Goal: Find specific page/section: Find specific page/section

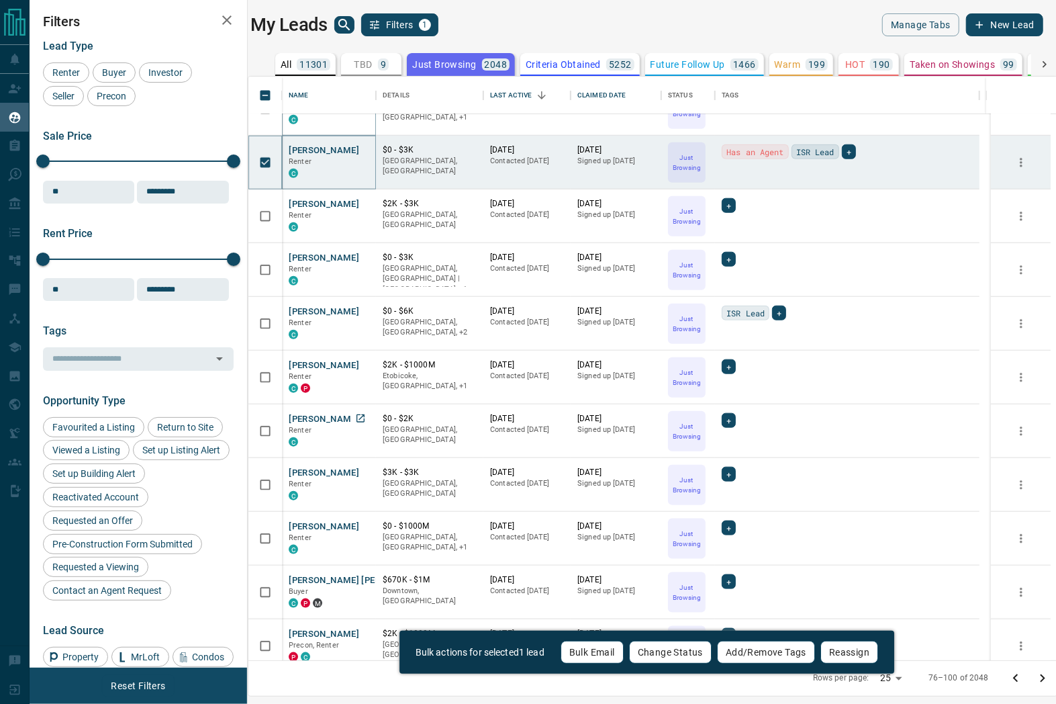
scroll to position [796, 0]
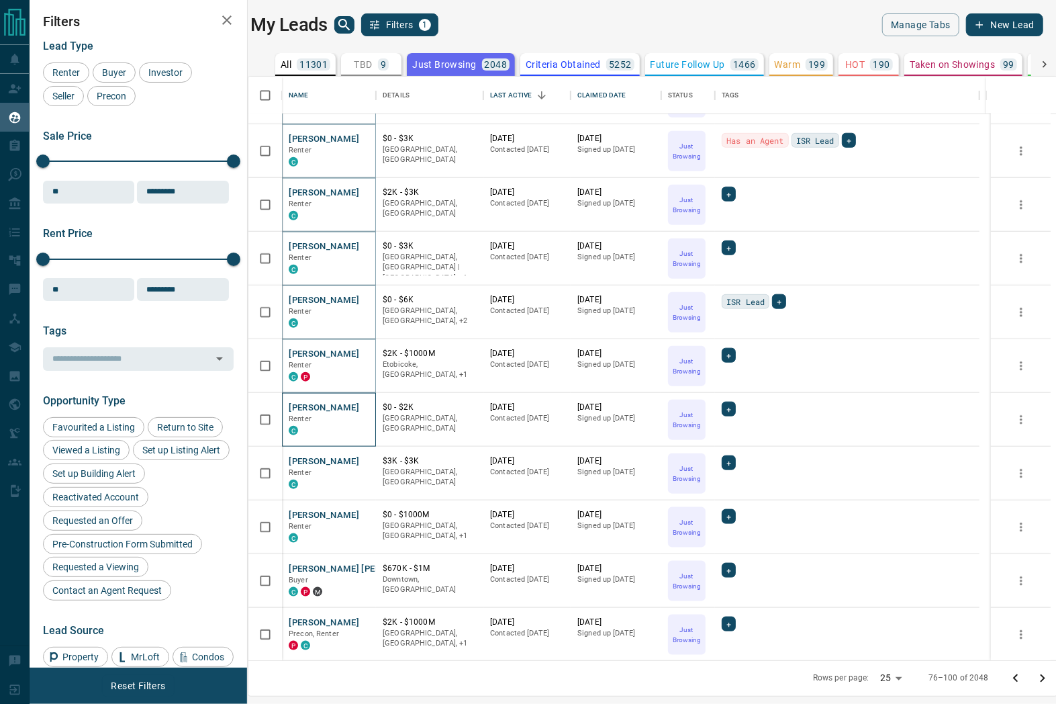
drag, startPoint x: 373, startPoint y: 397, endPoint x: 365, endPoint y: 399, distance: 7.9
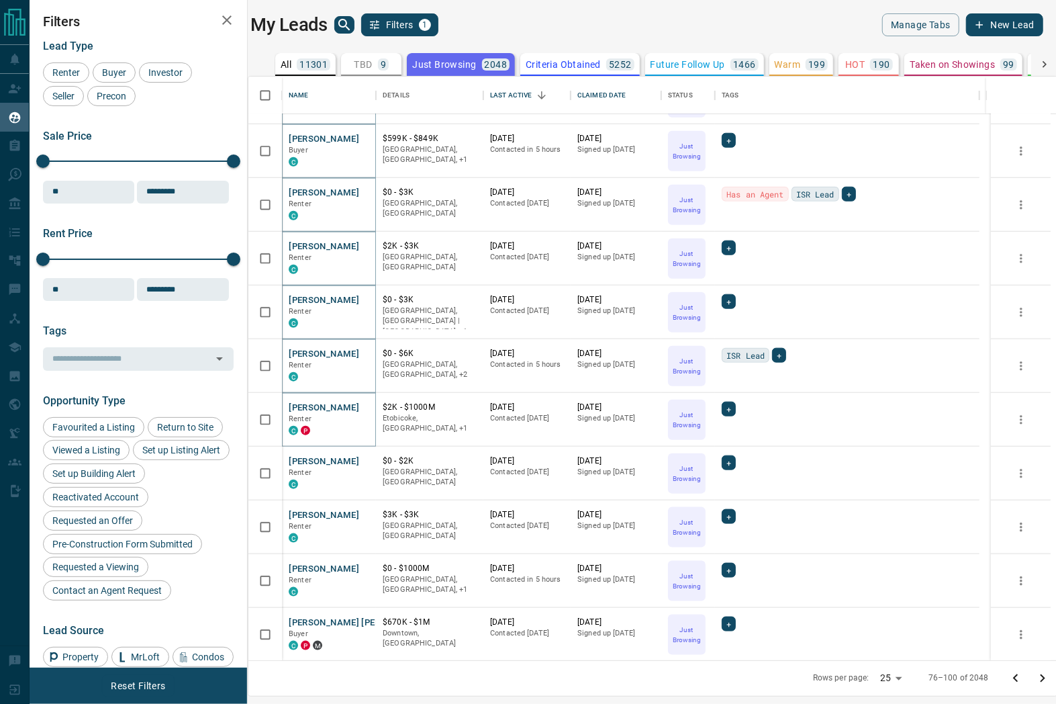
click at [578, 63] on p "Criteria Obtained" at bounding box center [563, 64] width 75 height 9
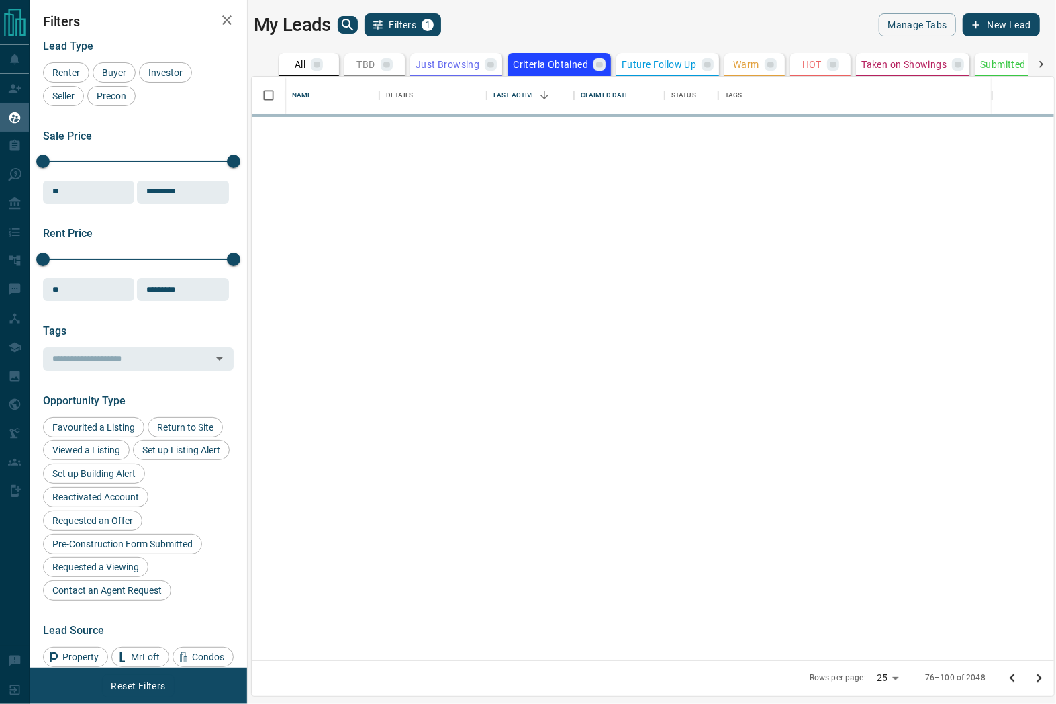
scroll to position [0, 0]
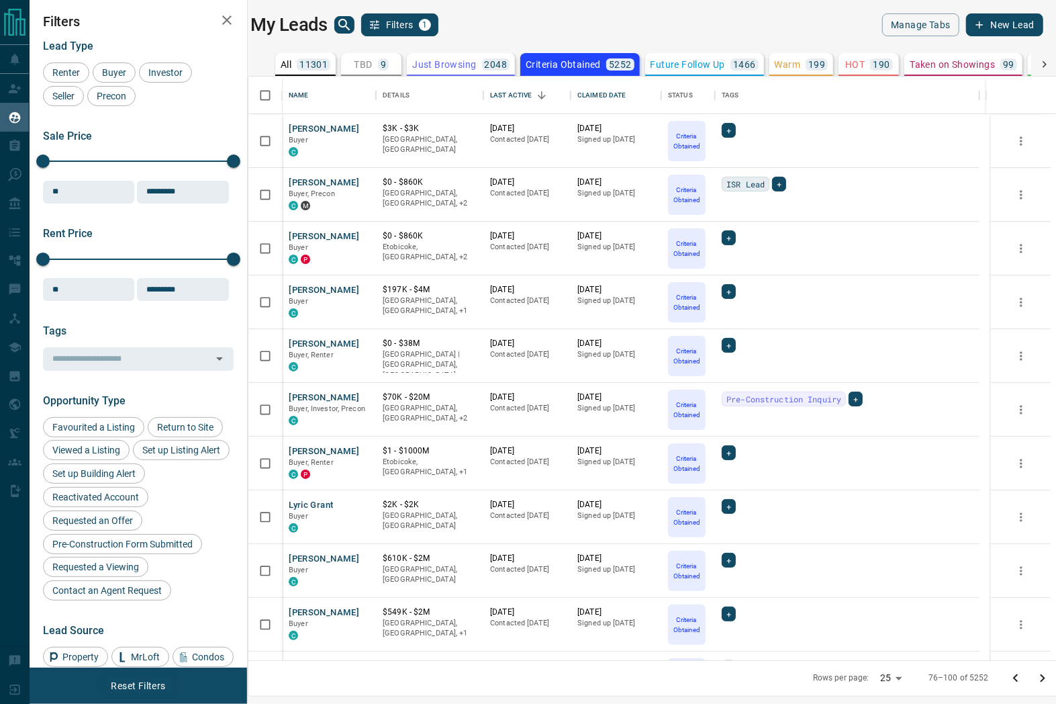
click at [1015, 677] on icon "Go to previous page" at bounding box center [1016, 678] width 16 height 16
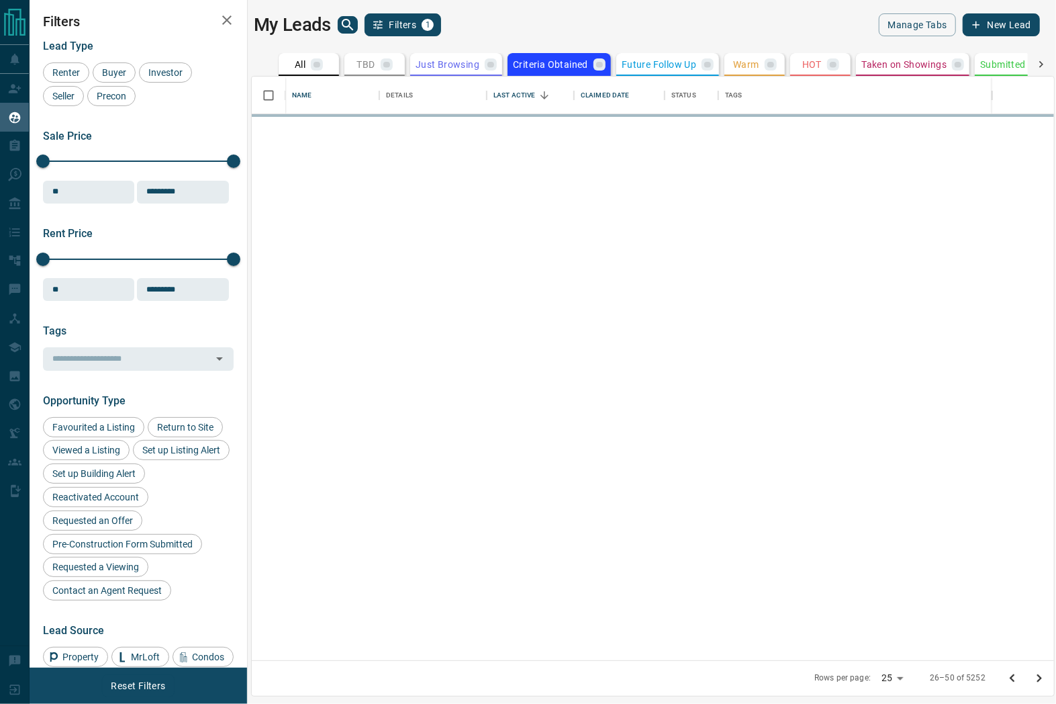
click at [1015, 677] on icon "Go to previous page" at bounding box center [1012, 678] width 16 height 16
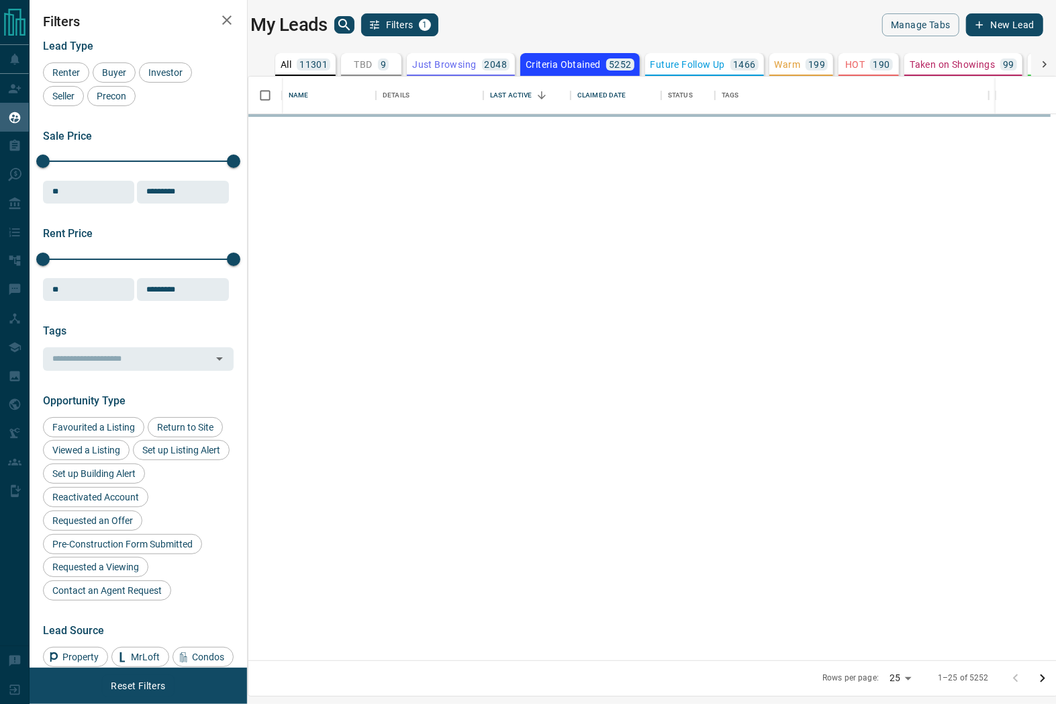
click at [1015, 677] on div at bounding box center [1029, 678] width 54 height 27
click at [1014, 677] on div at bounding box center [1029, 678] width 54 height 27
click at [1017, 683] on div at bounding box center [1029, 678] width 54 height 27
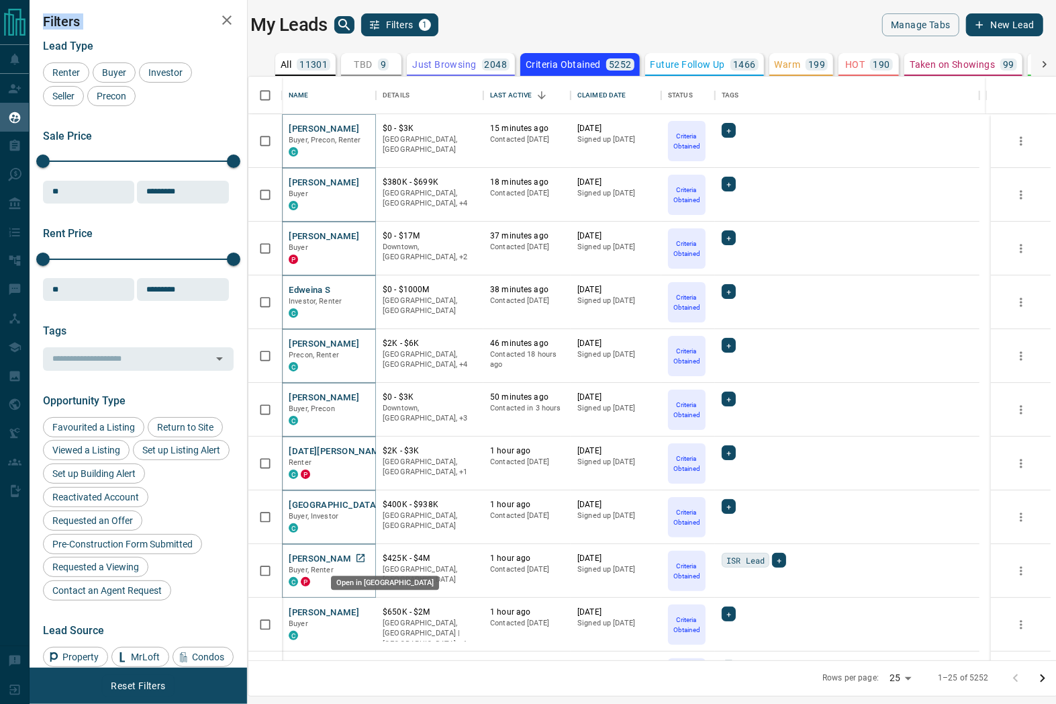
drag, startPoint x: 368, startPoint y: 559, endPoint x: 374, endPoint y: 578, distance: 20.4
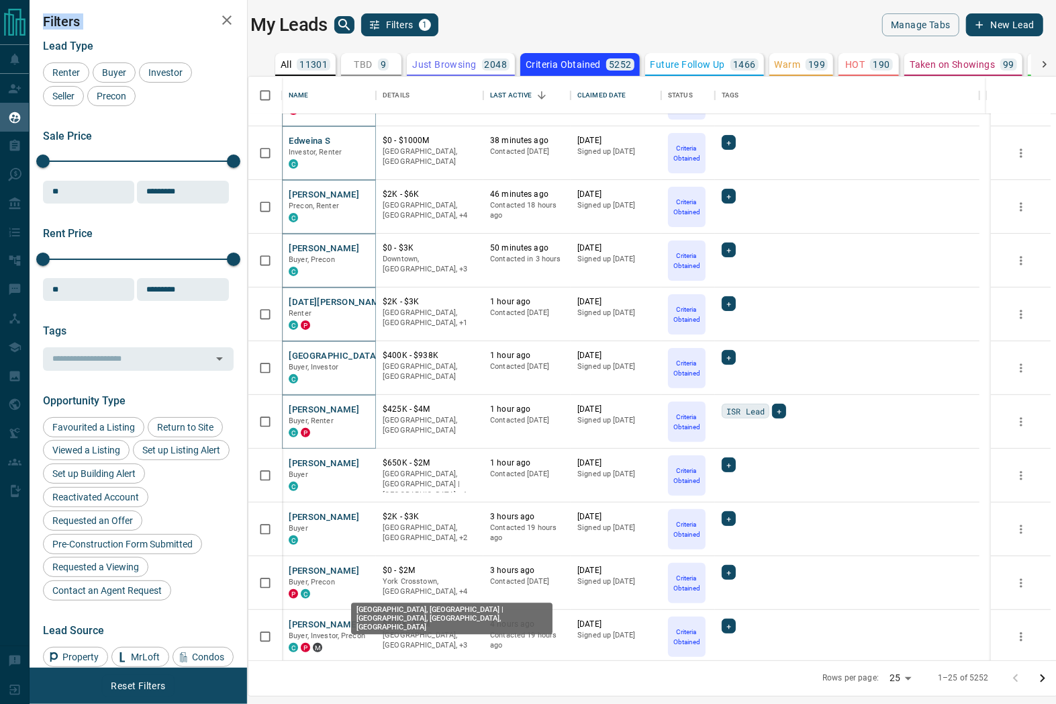
scroll to position [224, 0]
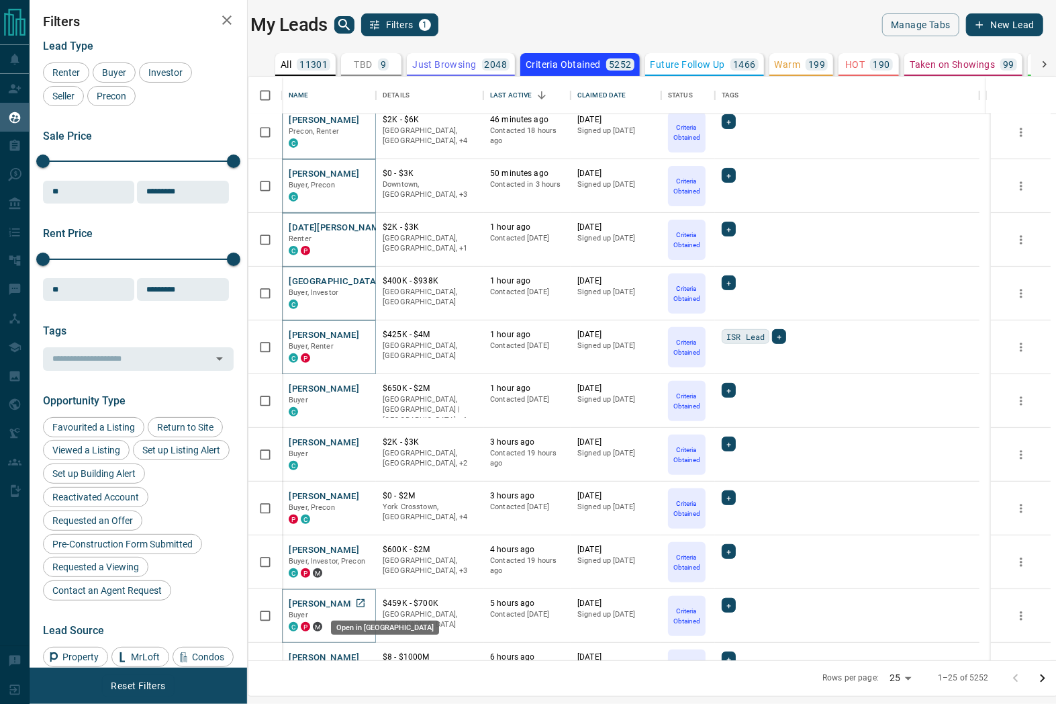
drag, startPoint x: 357, startPoint y: 599, endPoint x: 339, endPoint y: 599, distance: 18.1
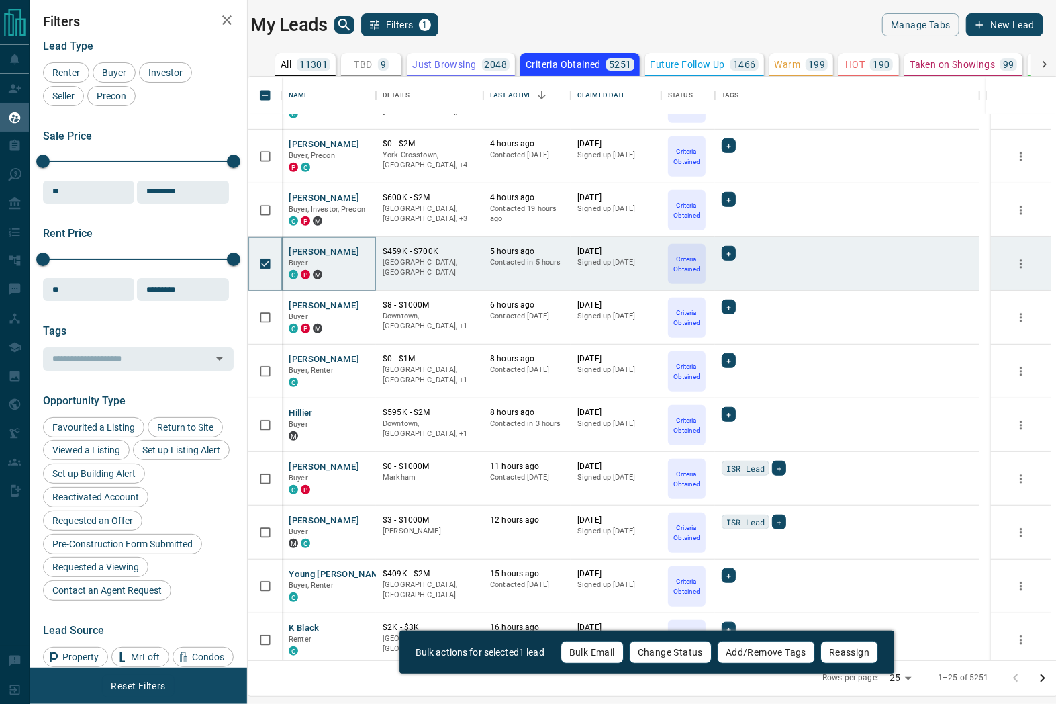
scroll to position [596, 0]
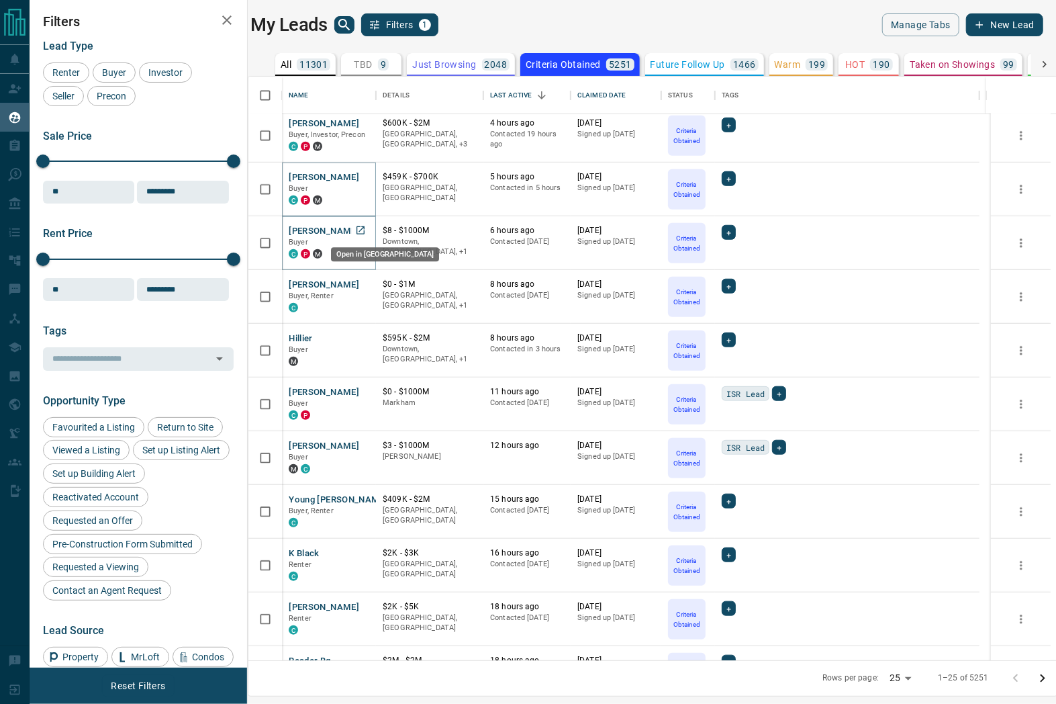
drag, startPoint x: 361, startPoint y: 230, endPoint x: 360, endPoint y: 242, distance: 12.2
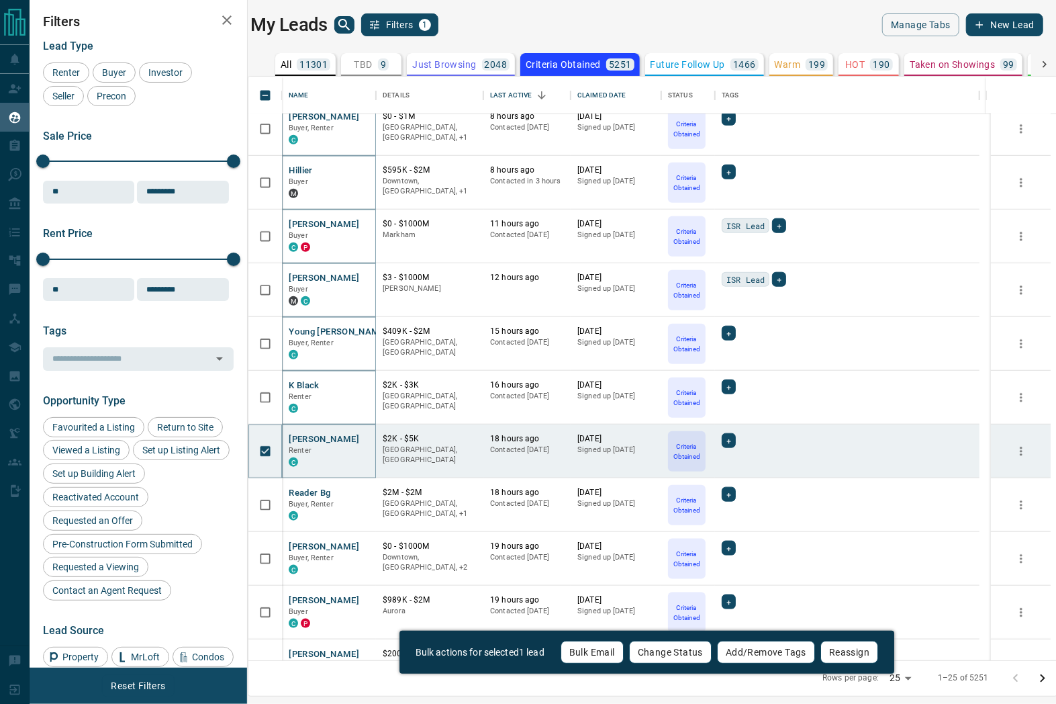
scroll to position [796, 0]
